Goal: Go to known website: Access a specific website the user already knows

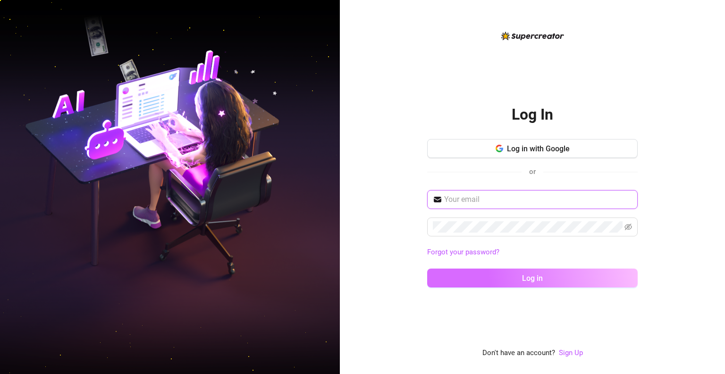
type input "[EMAIL_ADDRESS][DOMAIN_NAME]"
click at [553, 272] on button "Log in" at bounding box center [532, 277] width 211 height 19
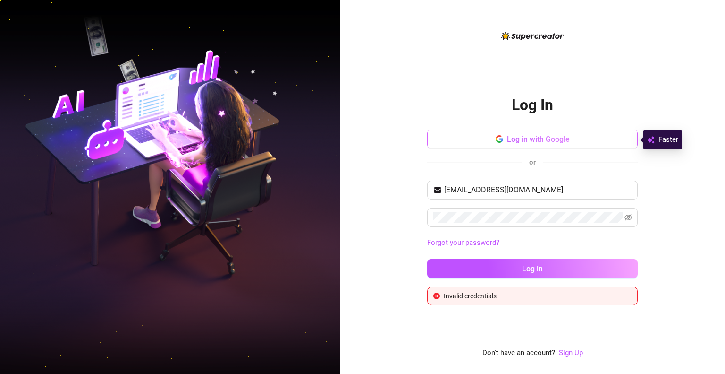
click at [591, 134] on button "Log in with Google" at bounding box center [532, 138] width 211 height 19
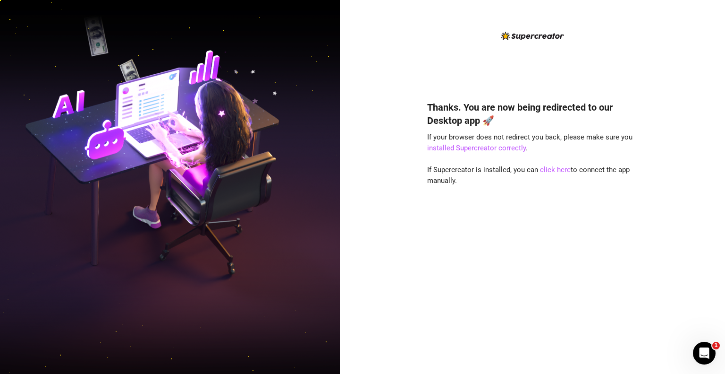
drag, startPoint x: 481, startPoint y: 28, endPoint x: 512, endPoint y: 1, distance: 41.2
click at [481, 28] on div "Thanks. You are now being redirected to our Desktop app 🚀 If your browser does …" at bounding box center [532, 187] width 385 height 374
